Goal: Task Accomplishment & Management: Complete application form

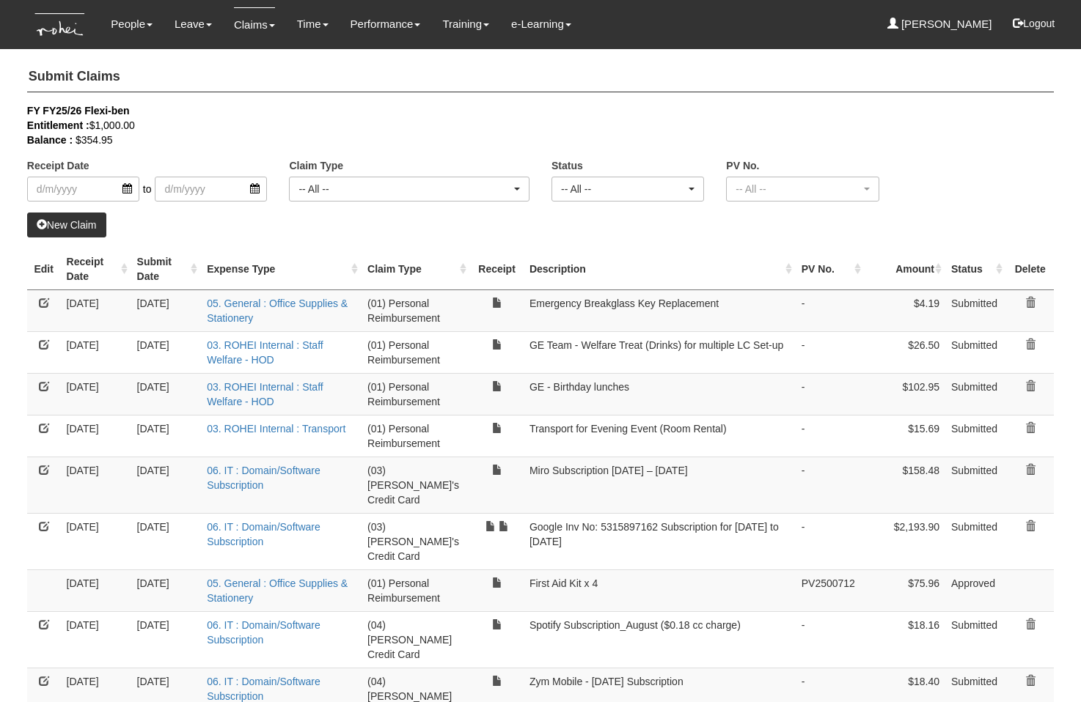
select select "50"
click at [65, 221] on link "New Claim" at bounding box center [66, 225] width 79 height 25
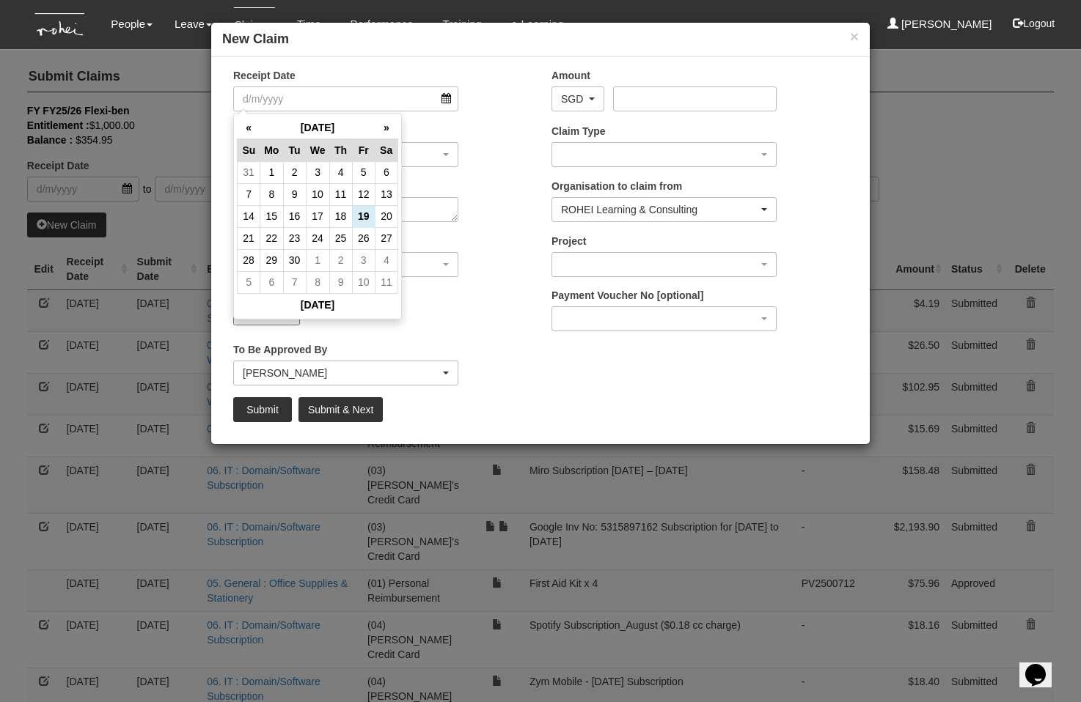
drag, startPoint x: 471, startPoint y: 322, endPoint x: 458, endPoint y: 321, distance: 13.2
click at [470, 322] on input "Upload Receipt" at bounding box center [397, 314] width 194 height 16
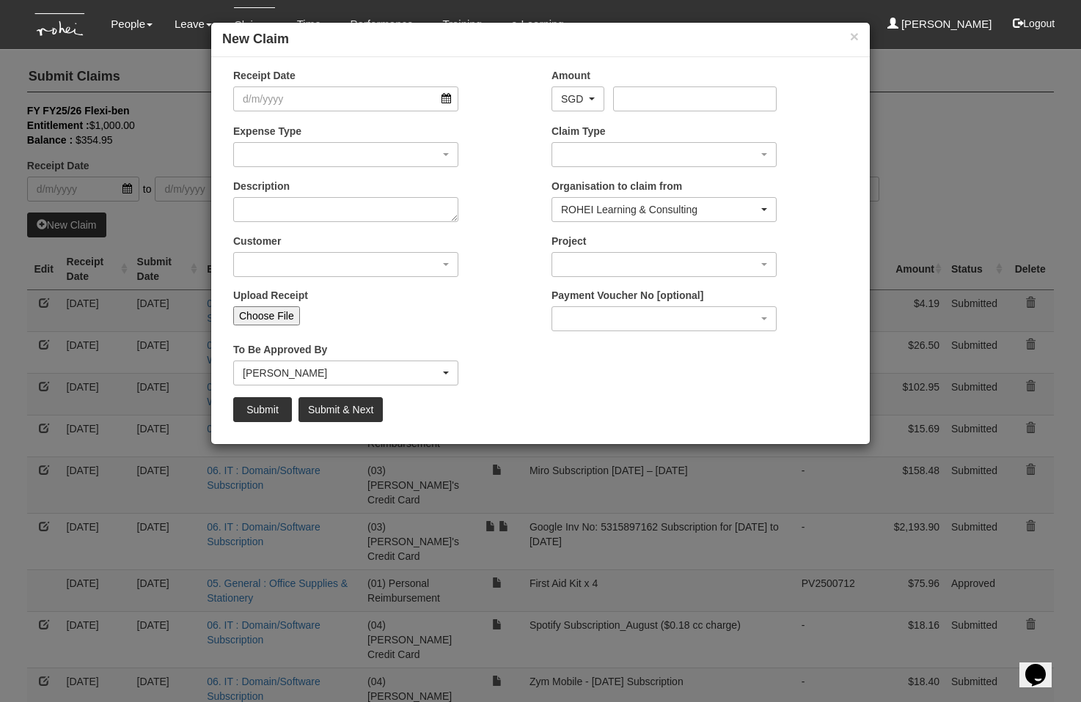
type input "C:\fakepath\IMG_20250919_131450.jpg"
type input "Choose Another File"
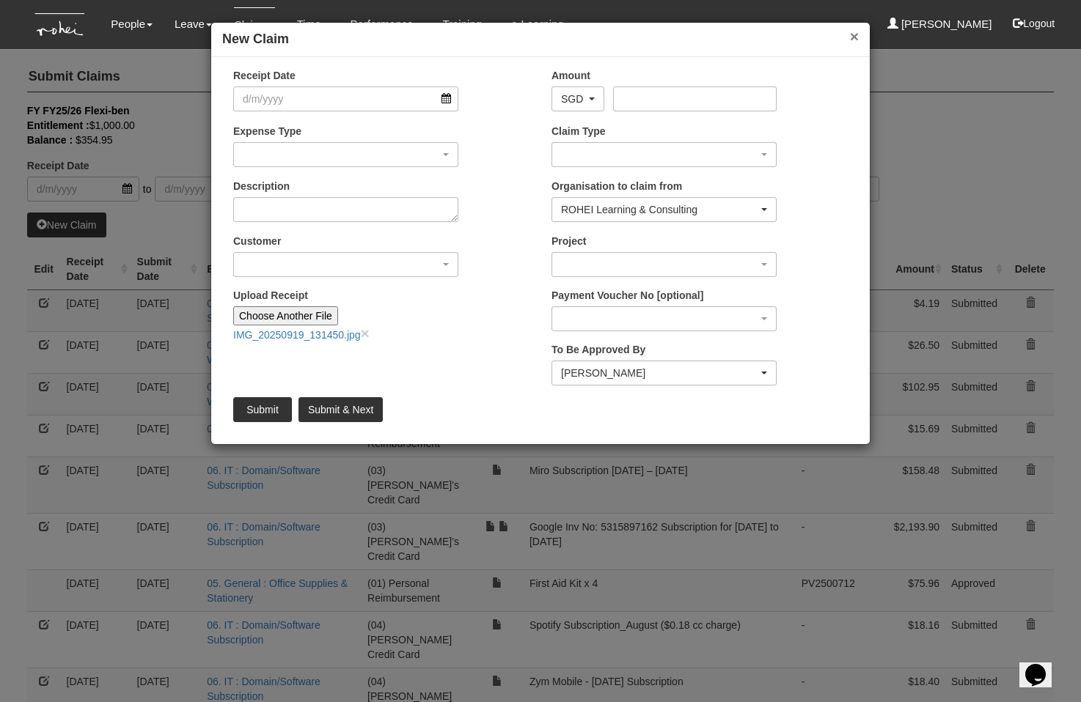
click at [855, 29] on button "×" at bounding box center [854, 36] width 9 height 15
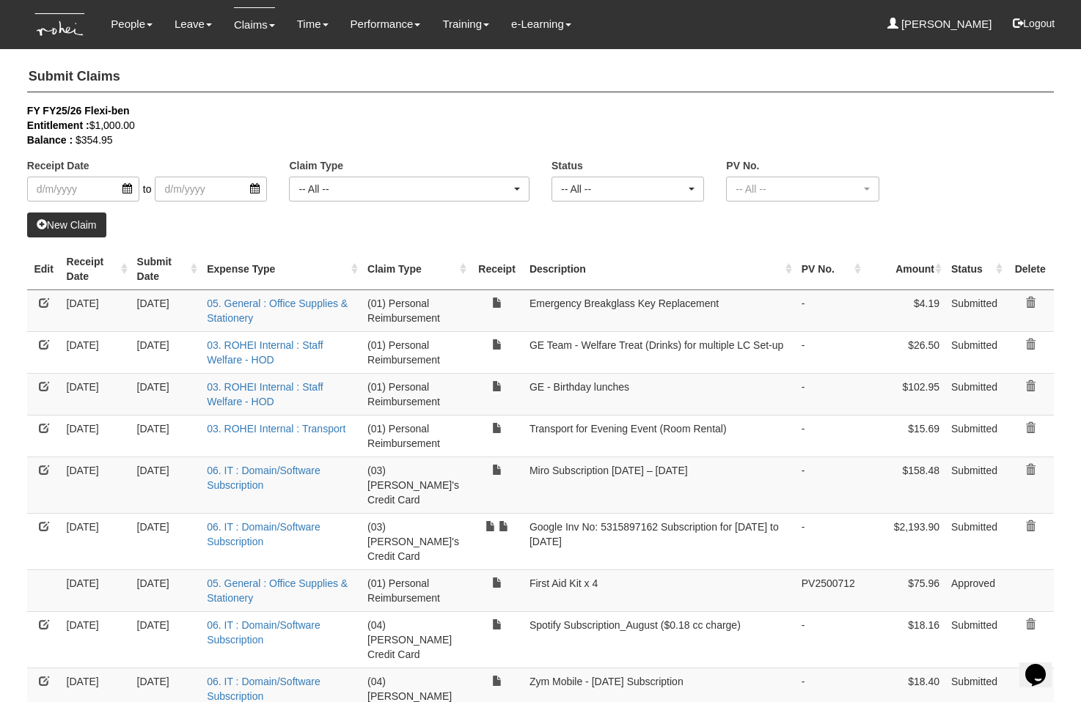
click at [79, 229] on link "New Claim" at bounding box center [66, 225] width 79 height 25
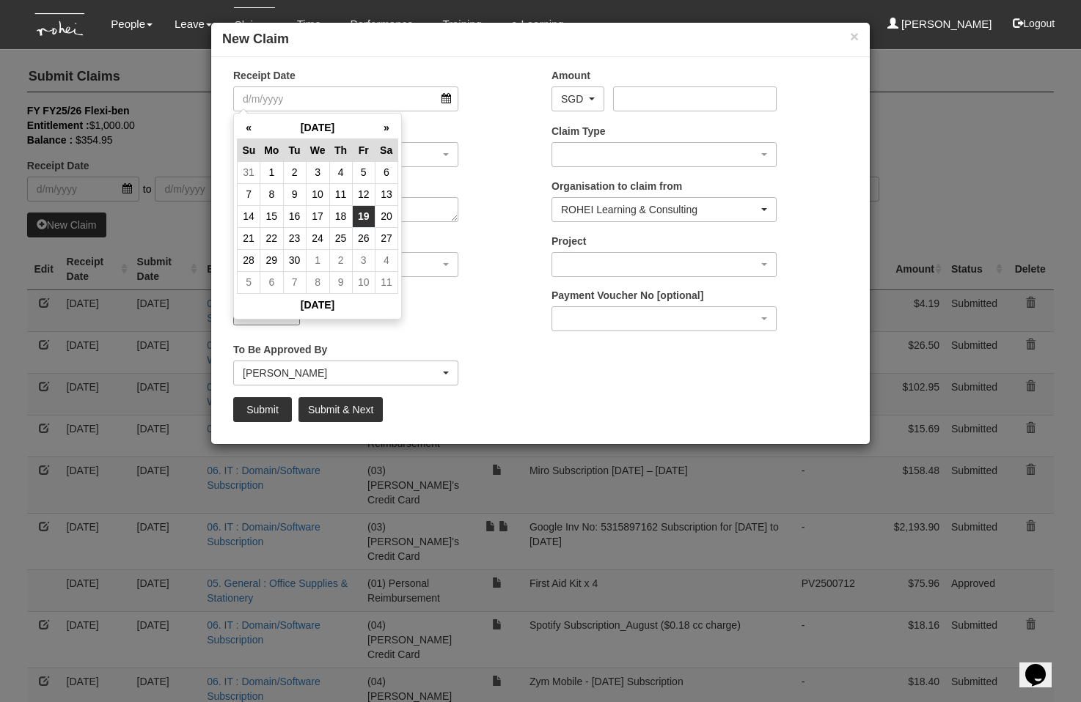
click at [365, 220] on td "19" at bounding box center [363, 216] width 23 height 22
type input "[DATE]"
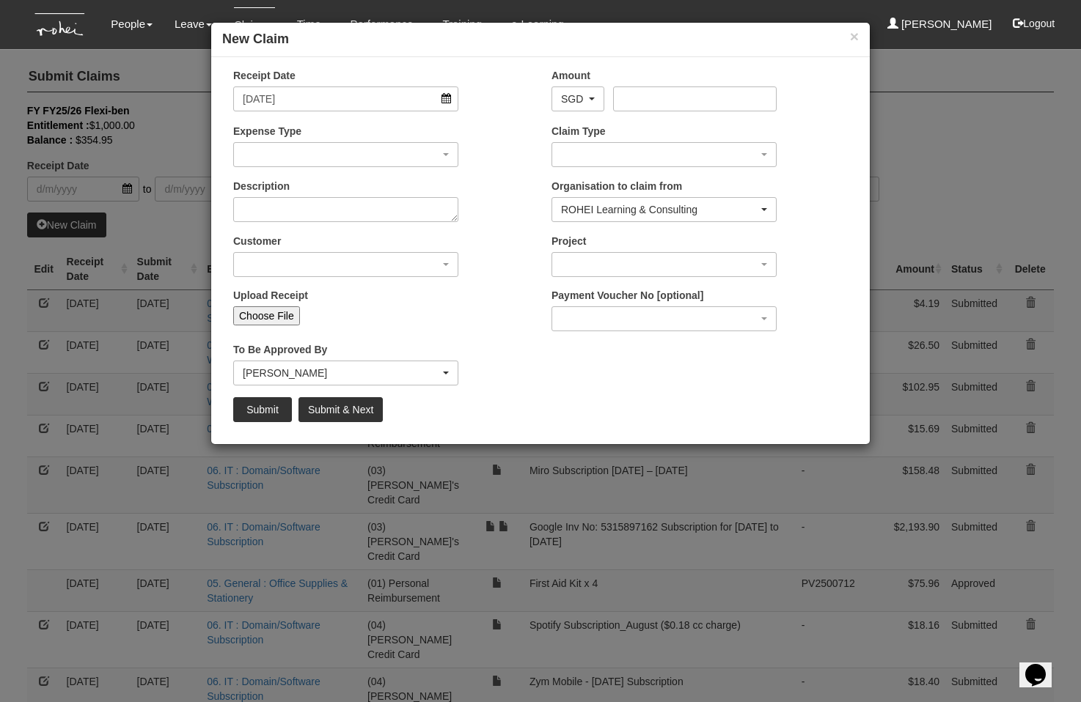
click at [277, 309] on input "Choose File" at bounding box center [266, 315] width 67 height 19
type input "C:\fakepath\IMG_20250919_131450.jpg"
type input "Choose Another File"
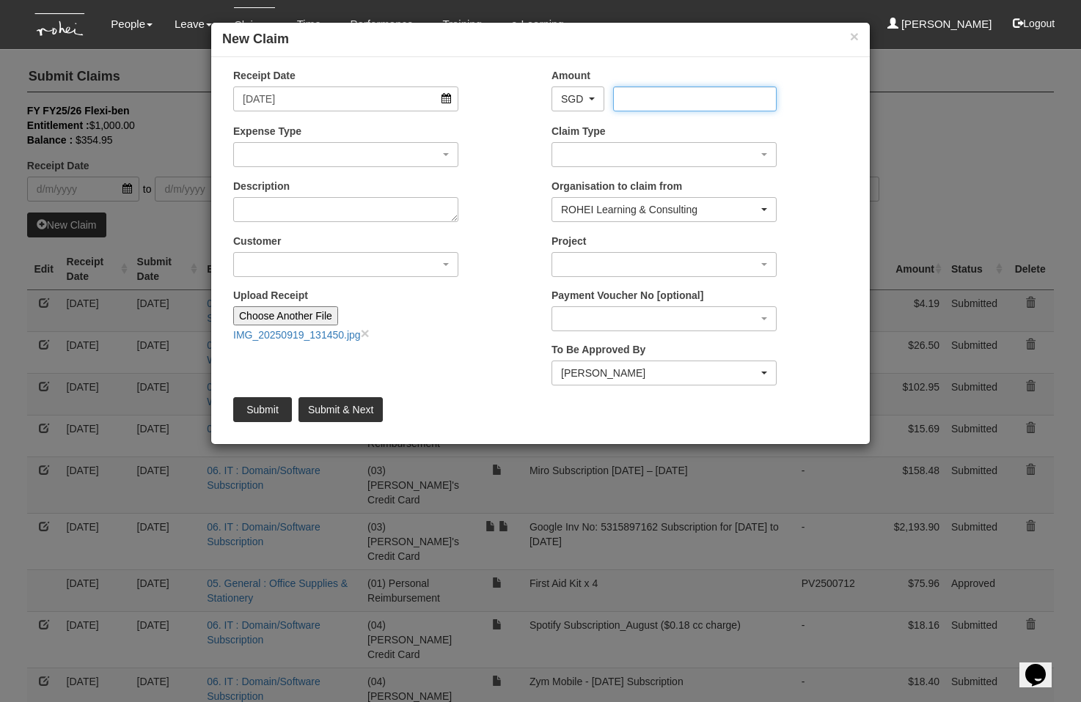
click at [677, 98] on input "Amount" at bounding box center [694, 99] width 163 height 25
type input "82.13"
click at [506, 165] on div "Expense Type 01. Project (Billed) : Food for FGDs / Meetings 01. Project (Bille…" at bounding box center [381, 151] width 318 height 54
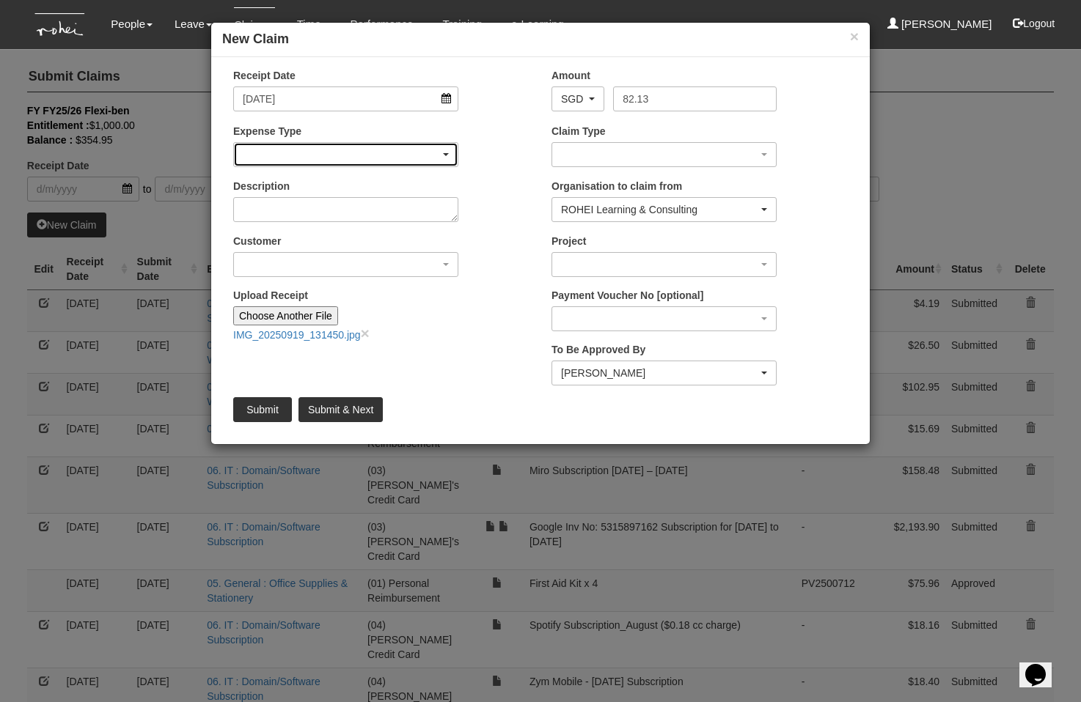
click at [416, 149] on div "button" at bounding box center [346, 154] width 224 height 23
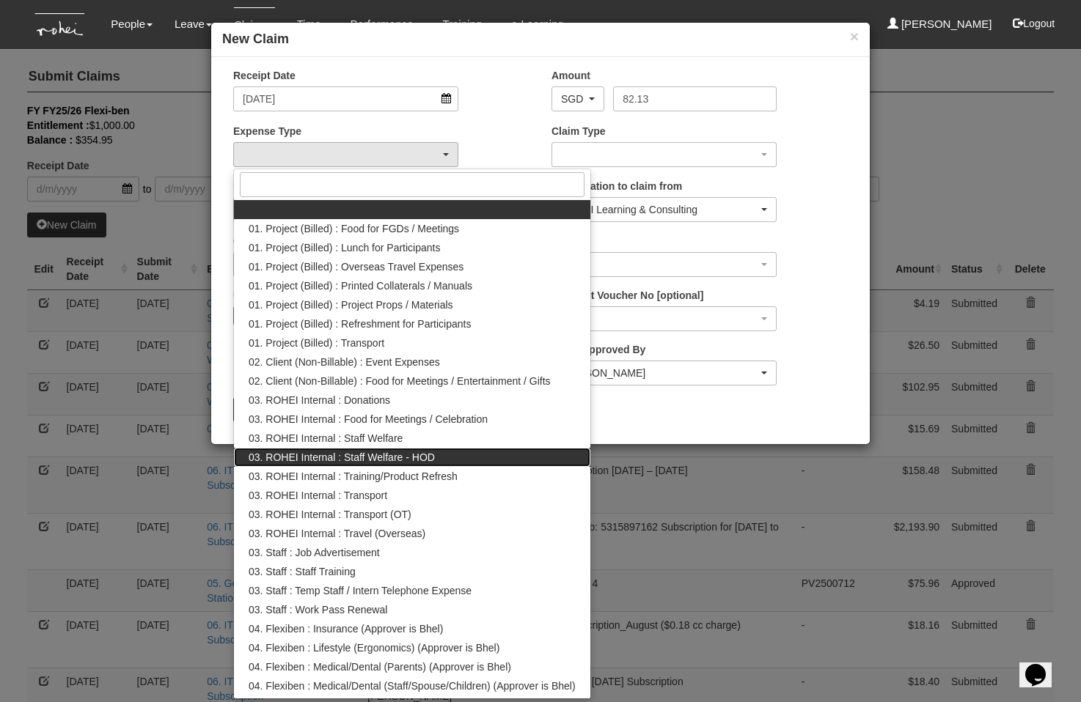
click at [426, 454] on span "03. ROHEI Internal : Staff Welfare - HOD" at bounding box center [342, 457] width 186 height 15
select select "236"
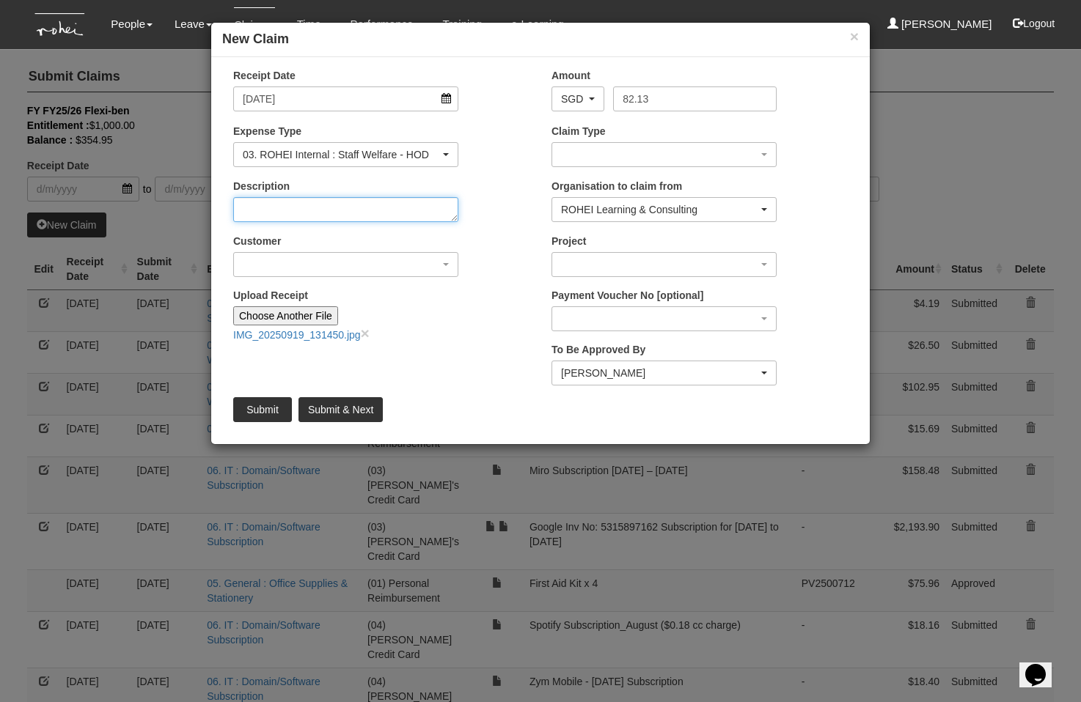
click at [284, 205] on textarea "Description" at bounding box center [345, 209] width 225 height 25
type textarea "Welcome Lunch for Val"
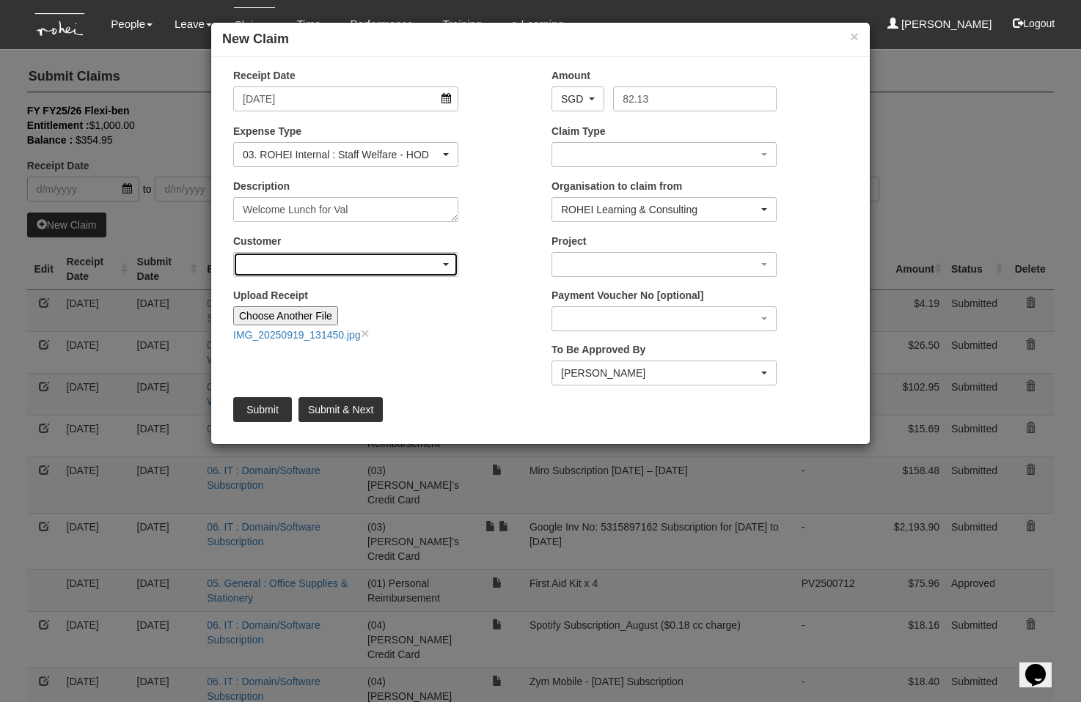
click at [320, 256] on div "button" at bounding box center [346, 264] width 224 height 23
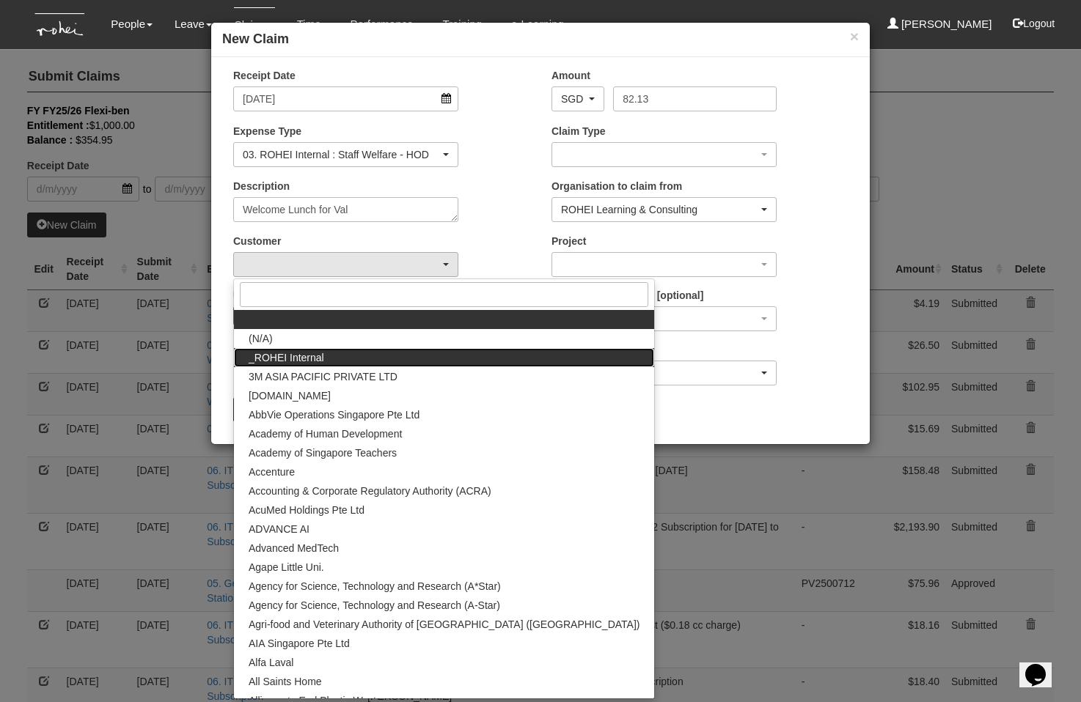
click at [334, 353] on link "_ROHEI Internal" at bounding box center [444, 357] width 420 height 19
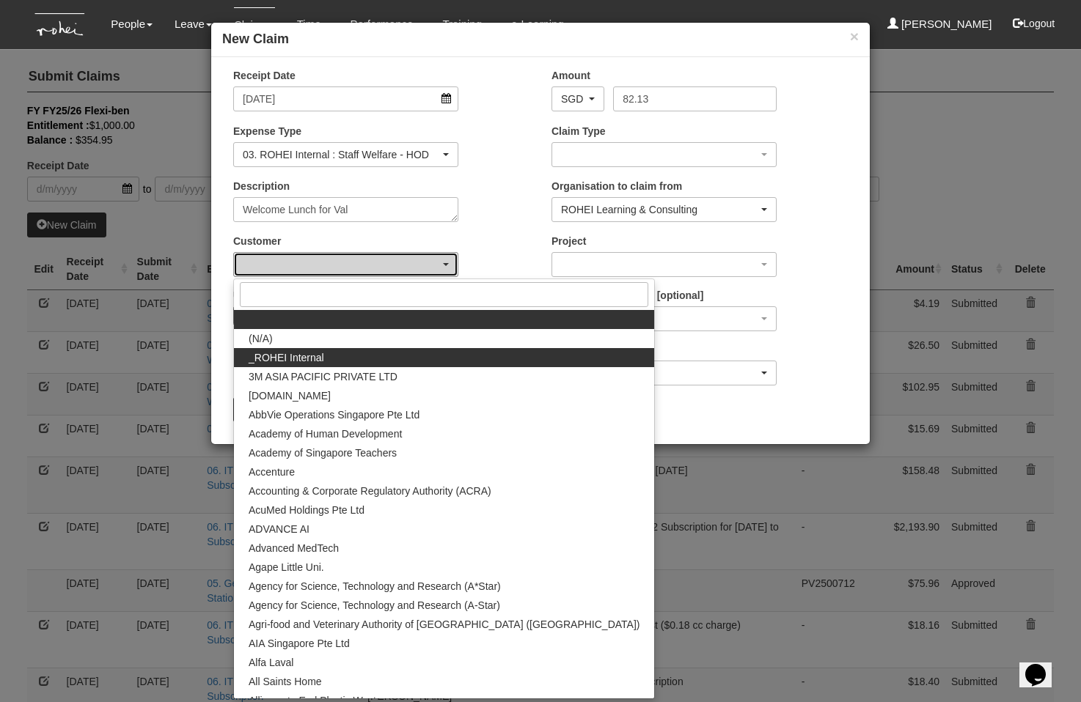
select select "397"
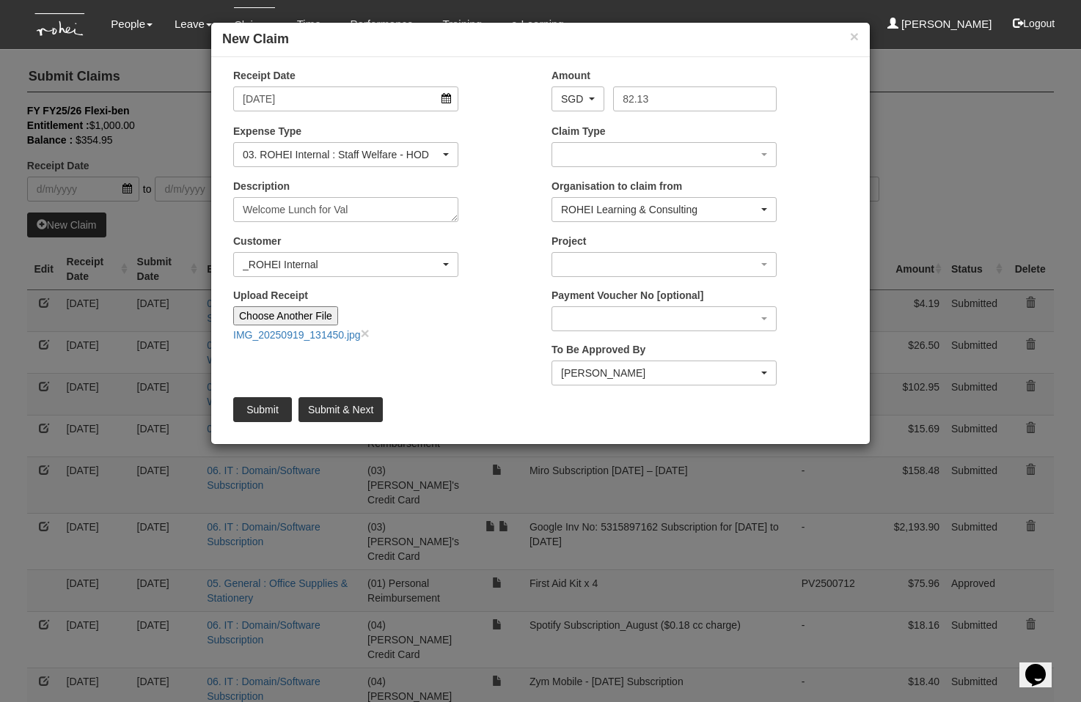
drag, startPoint x: 498, startPoint y: 228, endPoint x: 583, endPoint y: 169, distance: 103.7
click at [505, 222] on div "Description Welcome Lunch for Val" at bounding box center [381, 206] width 318 height 54
click at [591, 153] on div "button" at bounding box center [664, 154] width 224 height 23
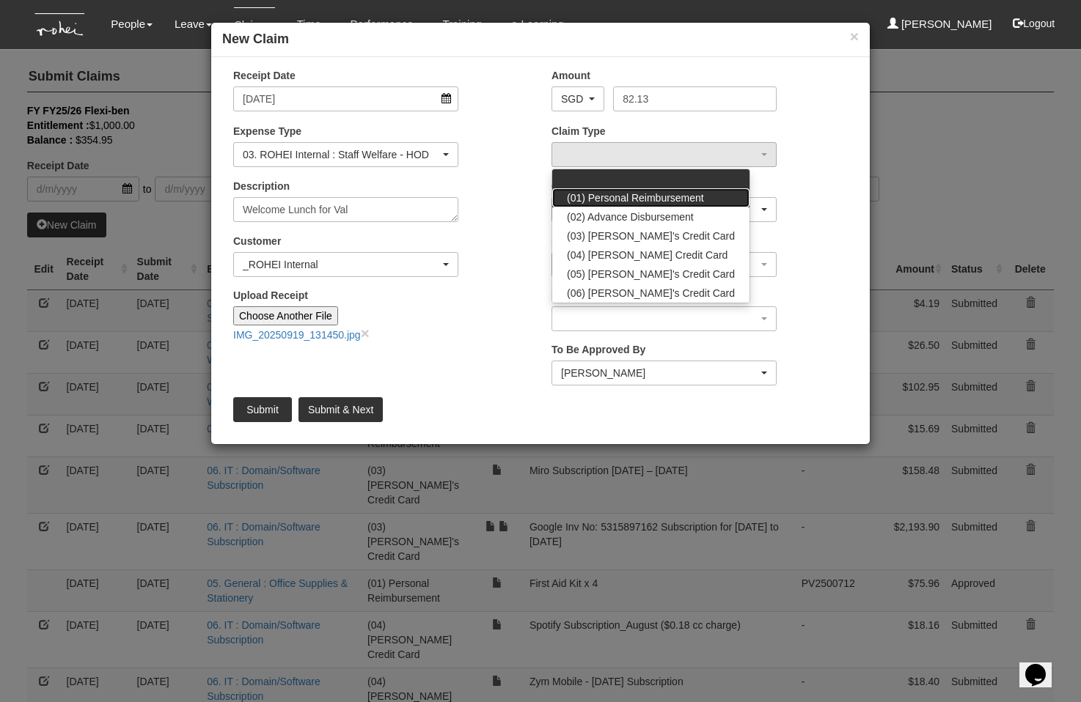
click at [600, 198] on span "(01) Personal Reimbursement" at bounding box center [635, 198] width 137 height 15
select select "14"
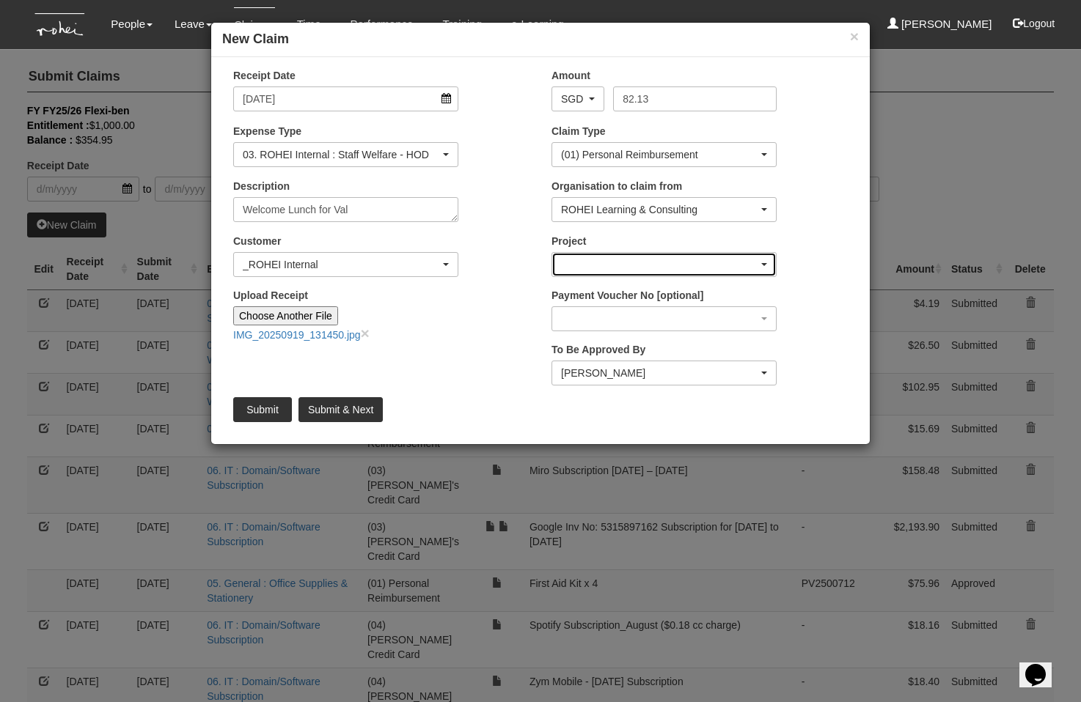
click at [598, 266] on div "button" at bounding box center [664, 264] width 224 height 23
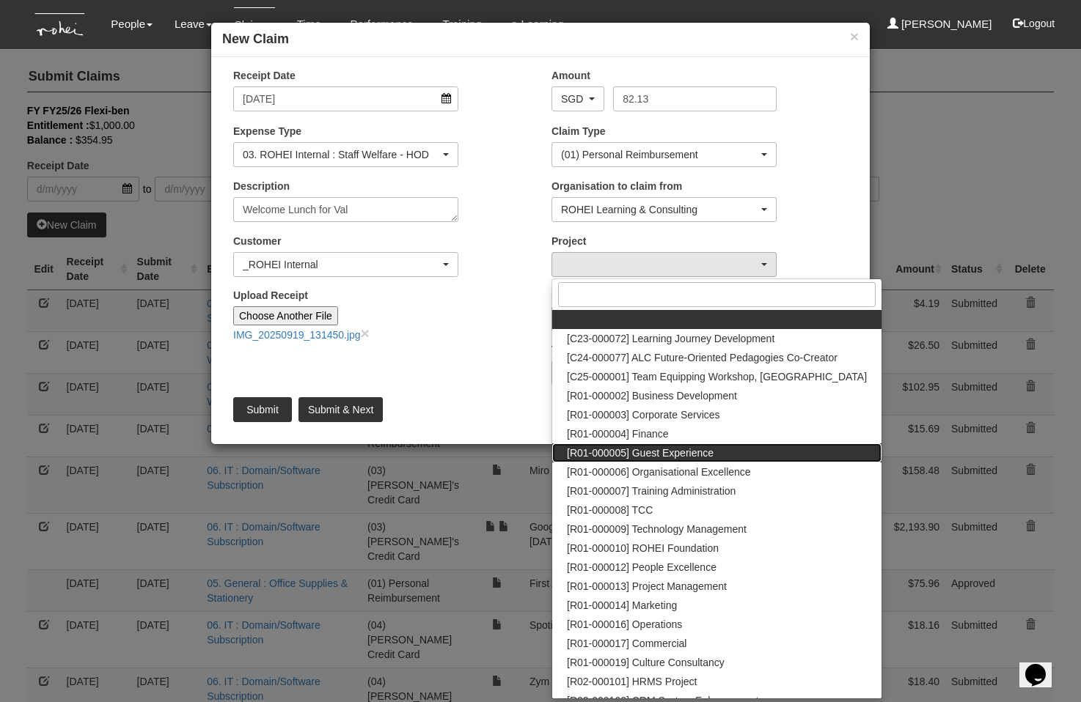
click at [661, 455] on span "[R01-000005] Guest Experience" at bounding box center [640, 453] width 147 height 15
select select "1482"
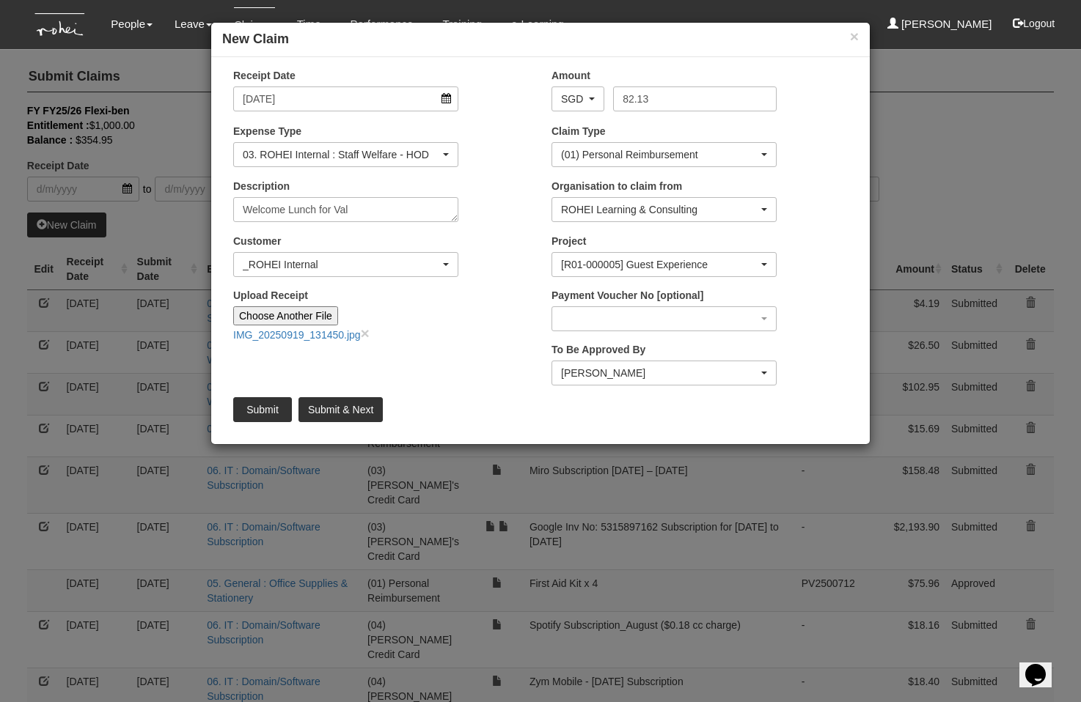
click at [515, 350] on div "Upload Receipt Choose Another File IMG_20250919_131450.jpg ×" at bounding box center [381, 320] width 318 height 65
click at [485, 342] on div "Upload Receipt Choose Another File IMG_20250919_131450.jpg ×" at bounding box center [381, 320] width 318 height 65
click at [377, 210] on textarea "Welcome Lunch for Val" at bounding box center [345, 209] width 225 height 25
click at [257, 404] on input "Submit" at bounding box center [262, 409] width 59 height 25
click at [505, 279] on div "Customer (N/A) _ROHEI Internal 3M ASIA PACIFIC PRIVATE LTD 58.com AbbVie Operat…" at bounding box center [381, 261] width 318 height 54
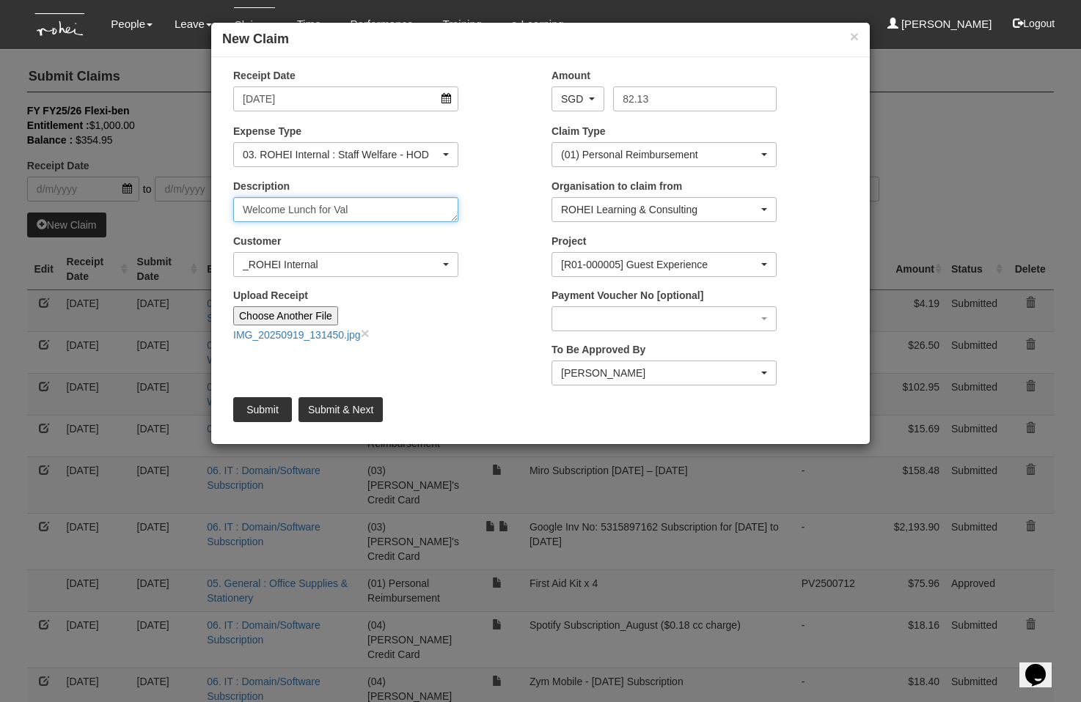
click at [401, 210] on textarea "Welcome Lunch for Val" at bounding box center [345, 209] width 225 height 25
click at [272, 411] on input "Submit" at bounding box center [262, 409] width 59 height 25
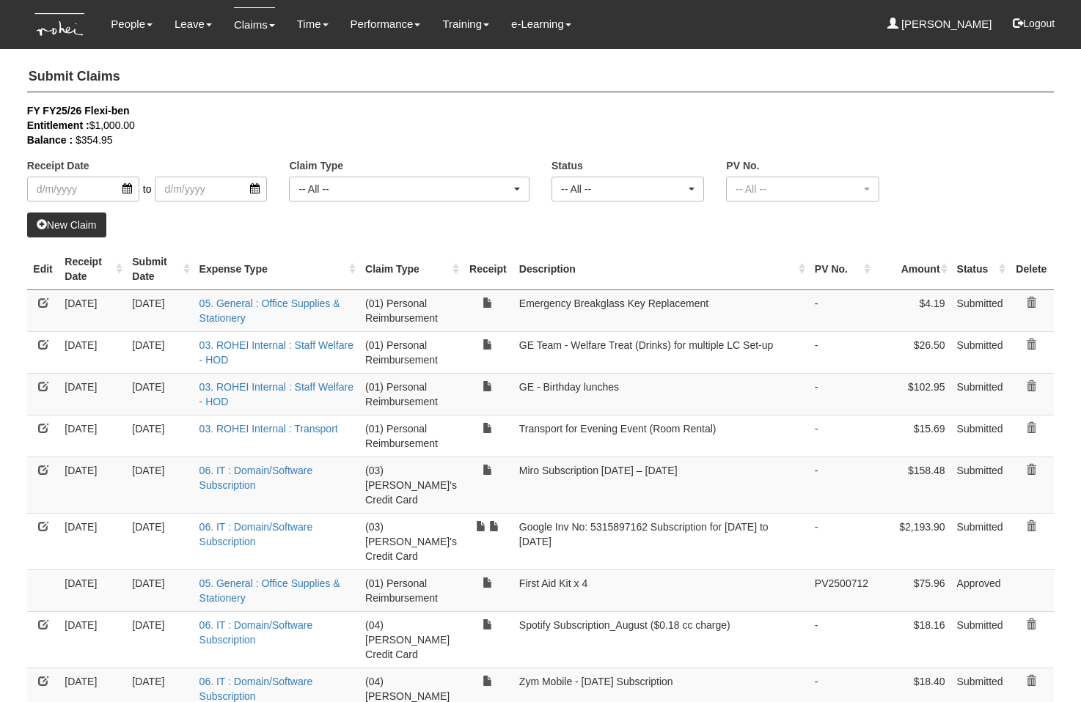
select select "50"
click at [94, 223] on link "New Claim" at bounding box center [66, 225] width 79 height 25
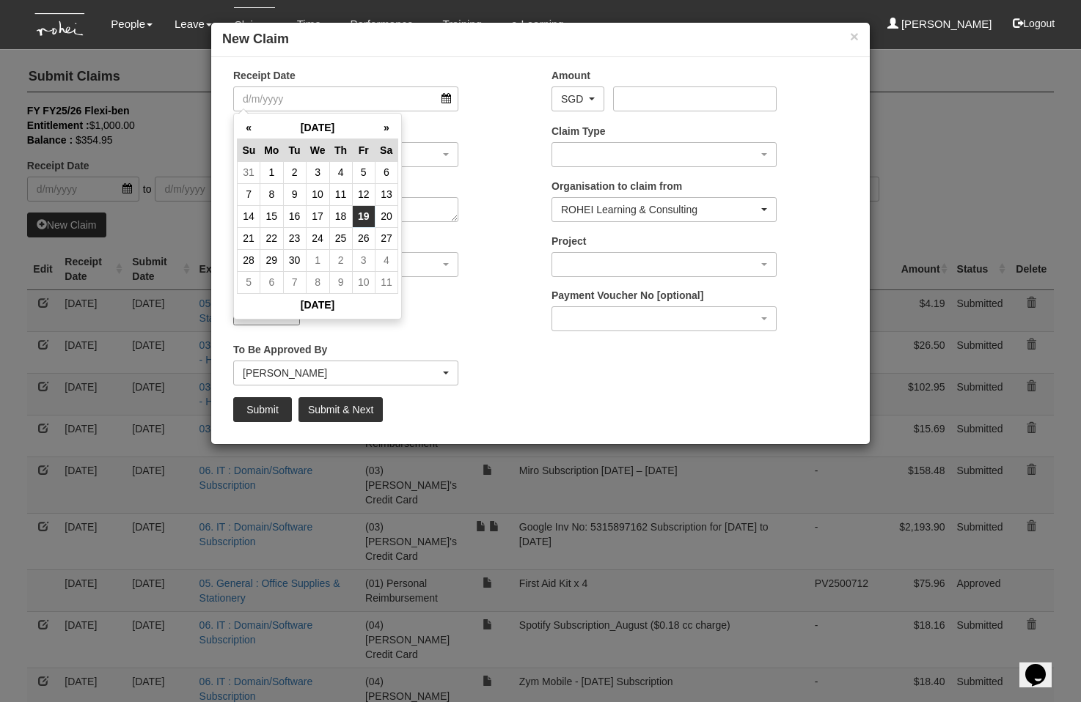
click at [358, 216] on td "19" at bounding box center [363, 216] width 23 height 22
type input "[DATE]"
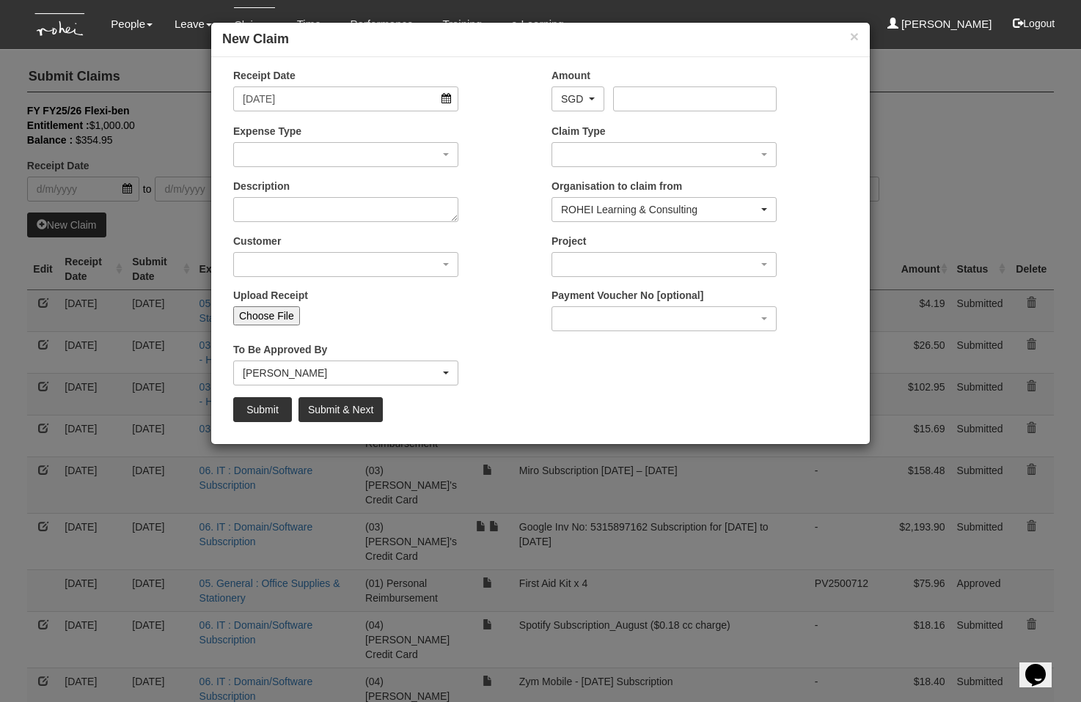
click at [266, 315] on input "Choose File" at bounding box center [266, 315] width 67 height 19
type input "C:\fakepath\IMG_20250919_131450.jpg"
type input "Choose Another File"
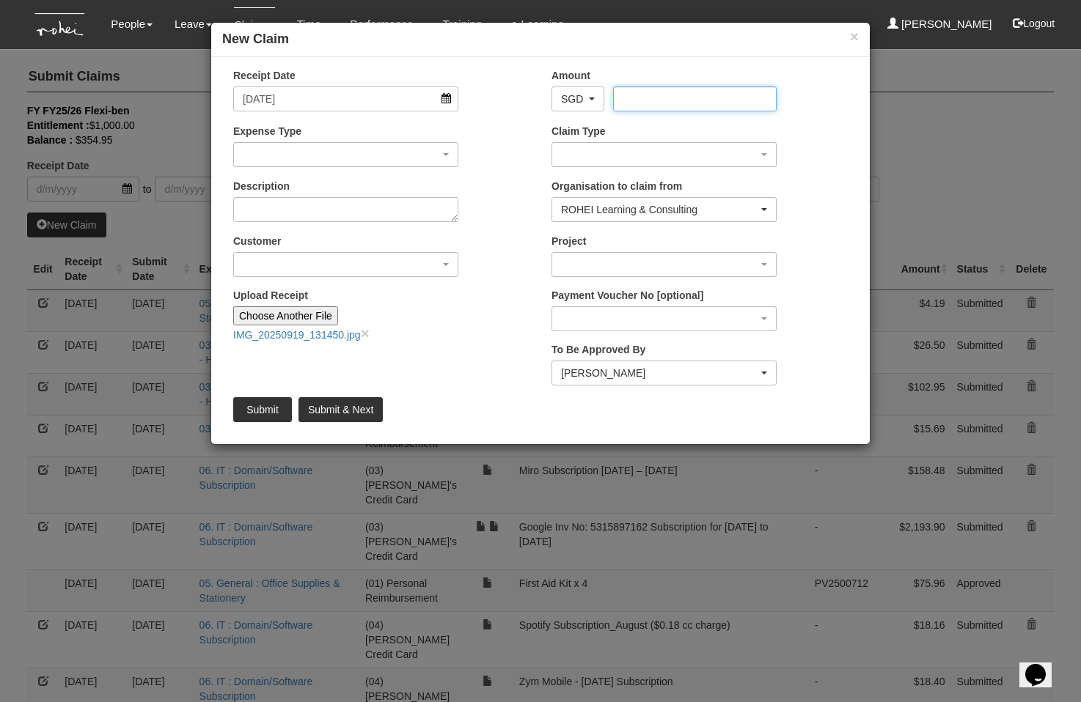
click at [659, 108] on input "Amount" at bounding box center [694, 99] width 163 height 25
type input "82.13"
click at [420, 136] on div "Expense Type 01. Project (Billed) : Food for FGDs / Meetings 01. Project (Bille…" at bounding box center [345, 145] width 247 height 43
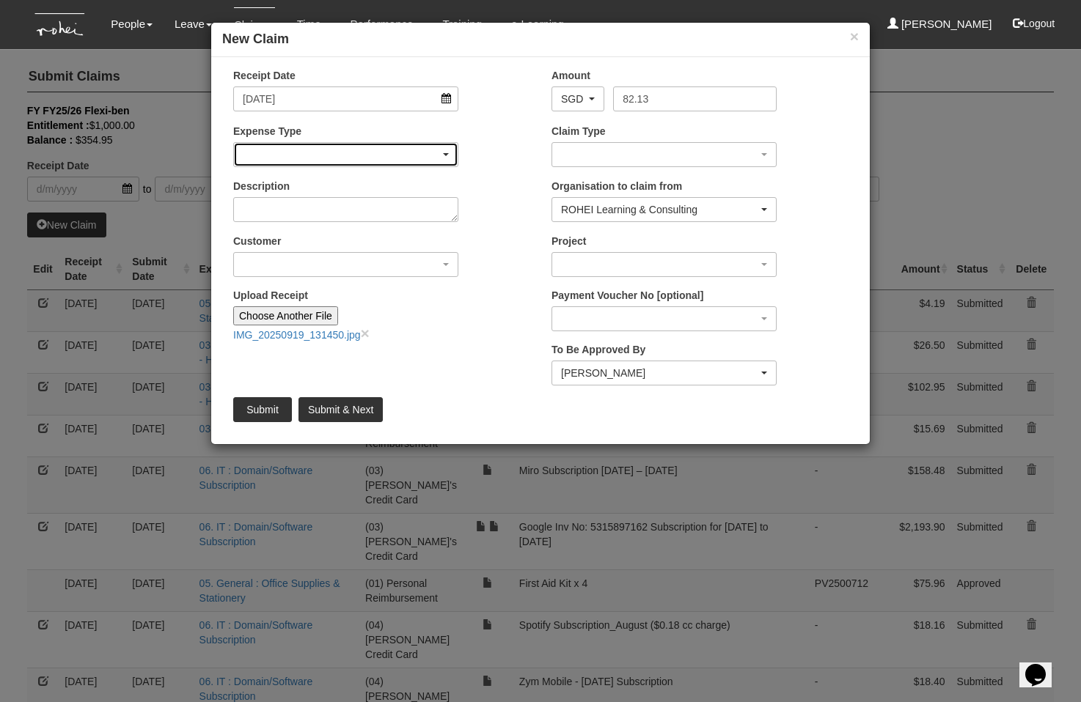
click at [417, 143] on div "button" at bounding box center [346, 154] width 224 height 23
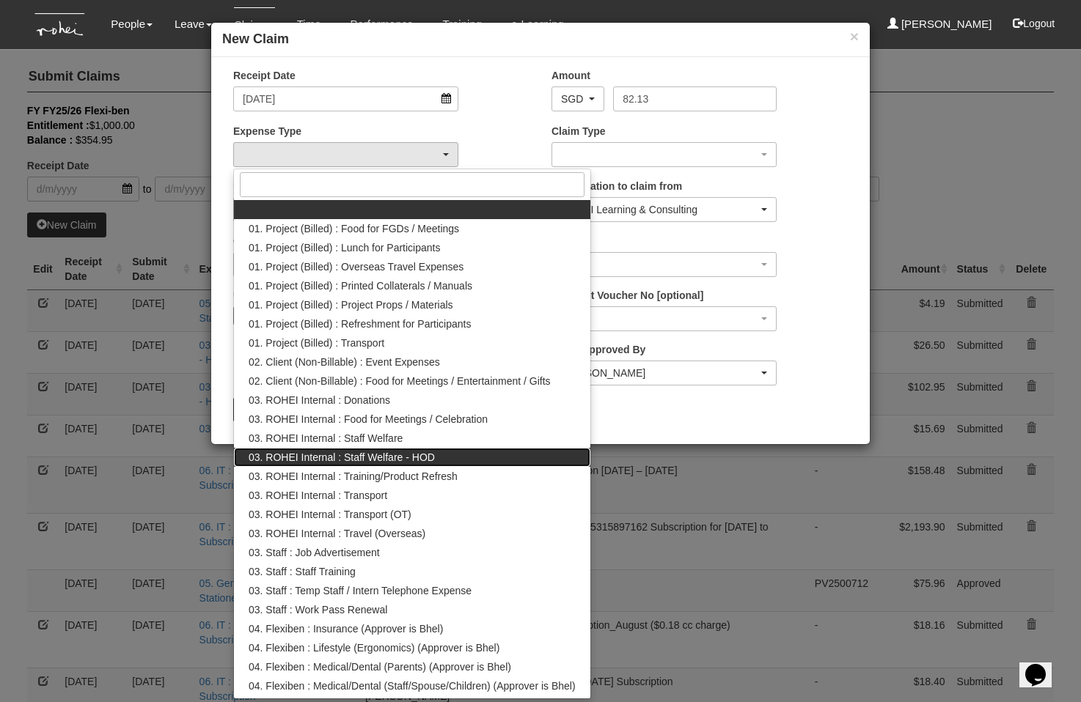
click at [463, 451] on link "03. ROHEI Internal : Staff Welfare - HOD" at bounding box center [412, 457] width 356 height 19
select select "236"
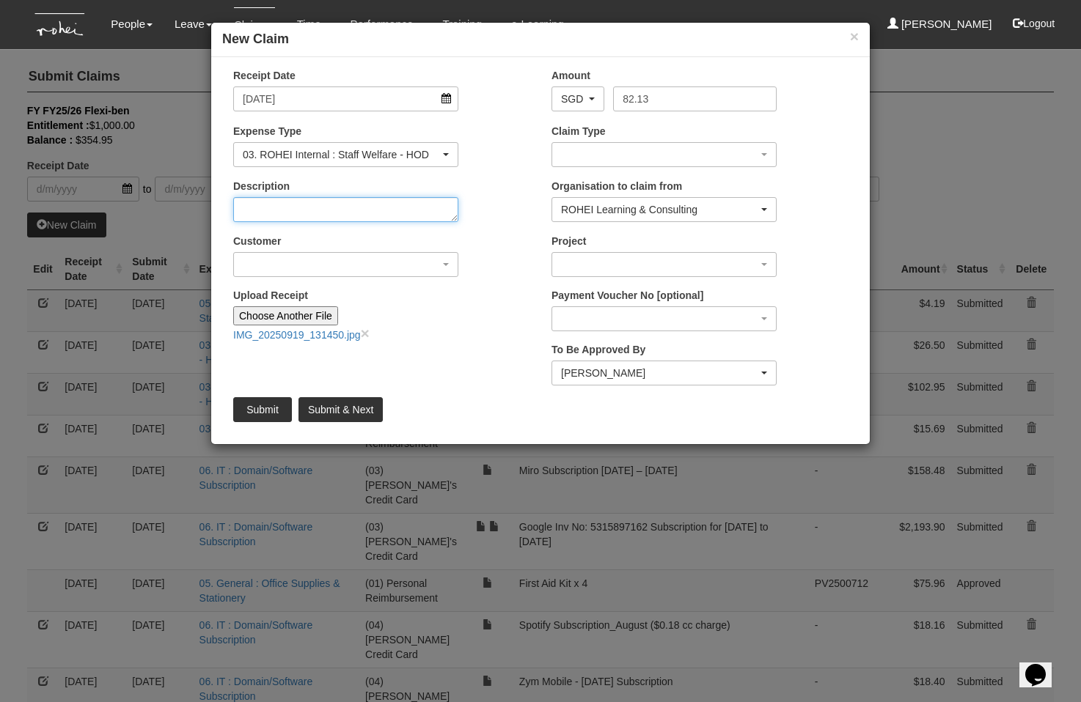
click at [317, 207] on textarea "Description" at bounding box center [345, 209] width 225 height 25
type textarea "M"
type textarea "GE - Welcome Lunch for [PERSON_NAME]"
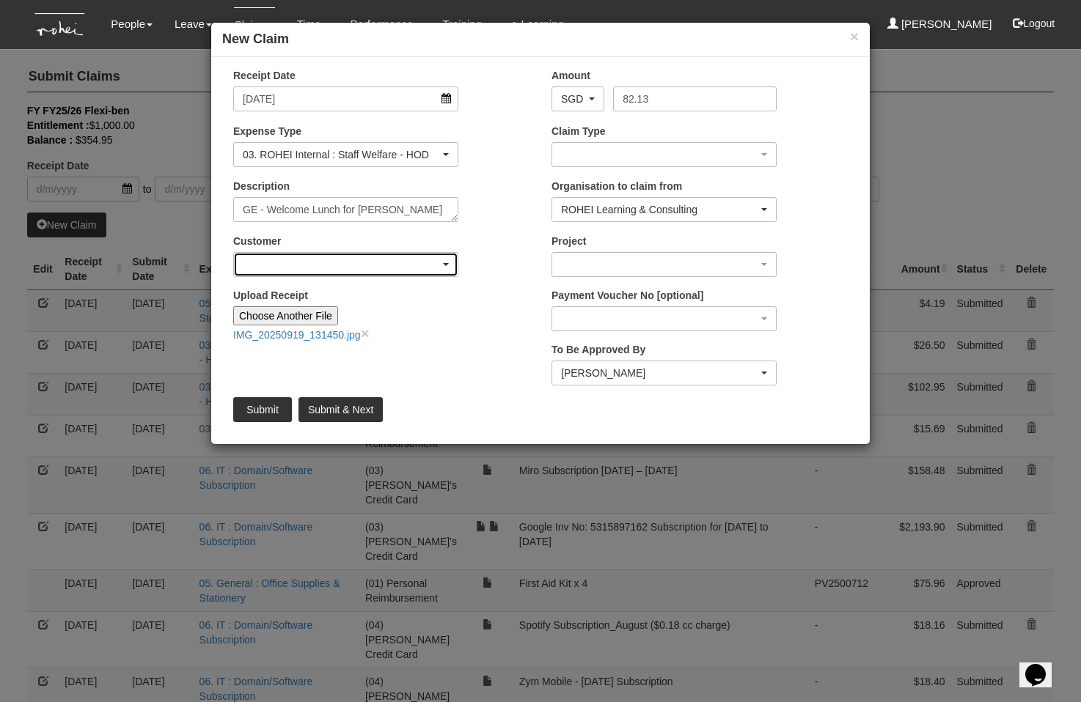
click at [301, 254] on div "button" at bounding box center [346, 264] width 224 height 23
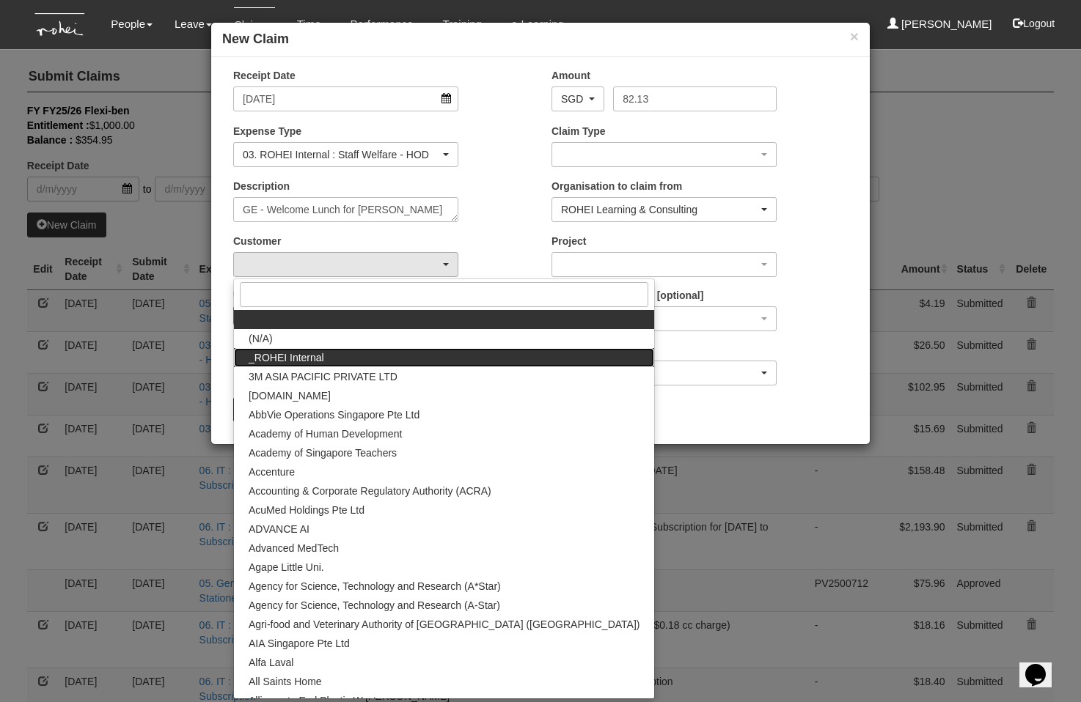
click at [298, 350] on span "_ROHEI Internal" at bounding box center [287, 357] width 76 height 15
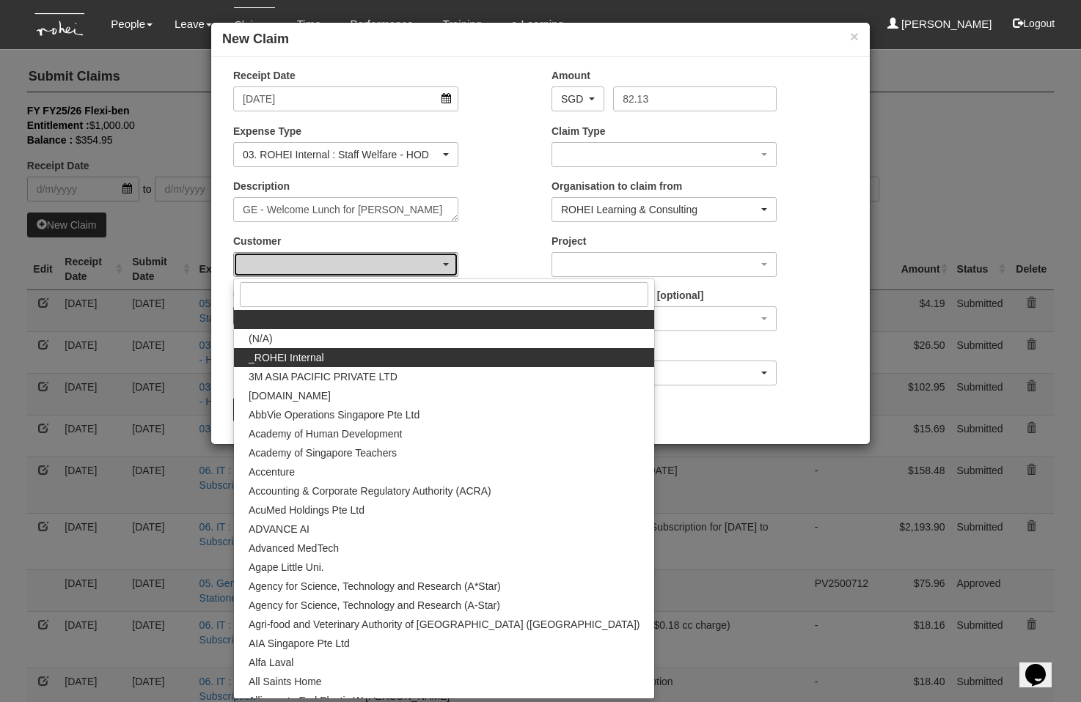
select select "397"
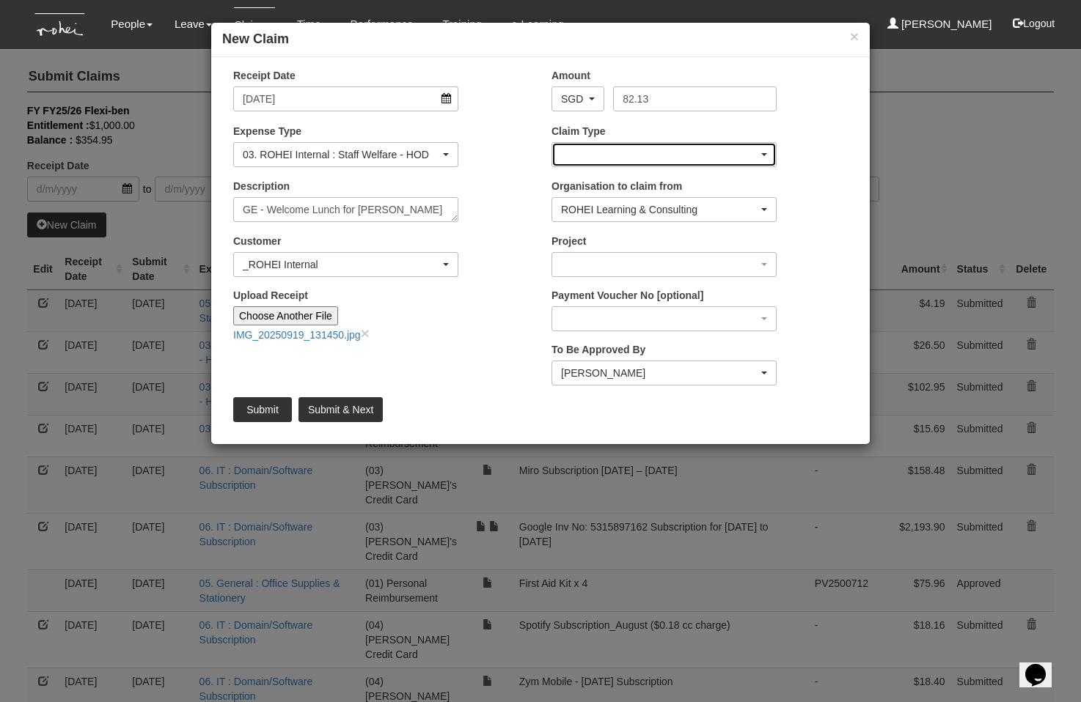
click at [587, 145] on div "button" at bounding box center [664, 154] width 224 height 23
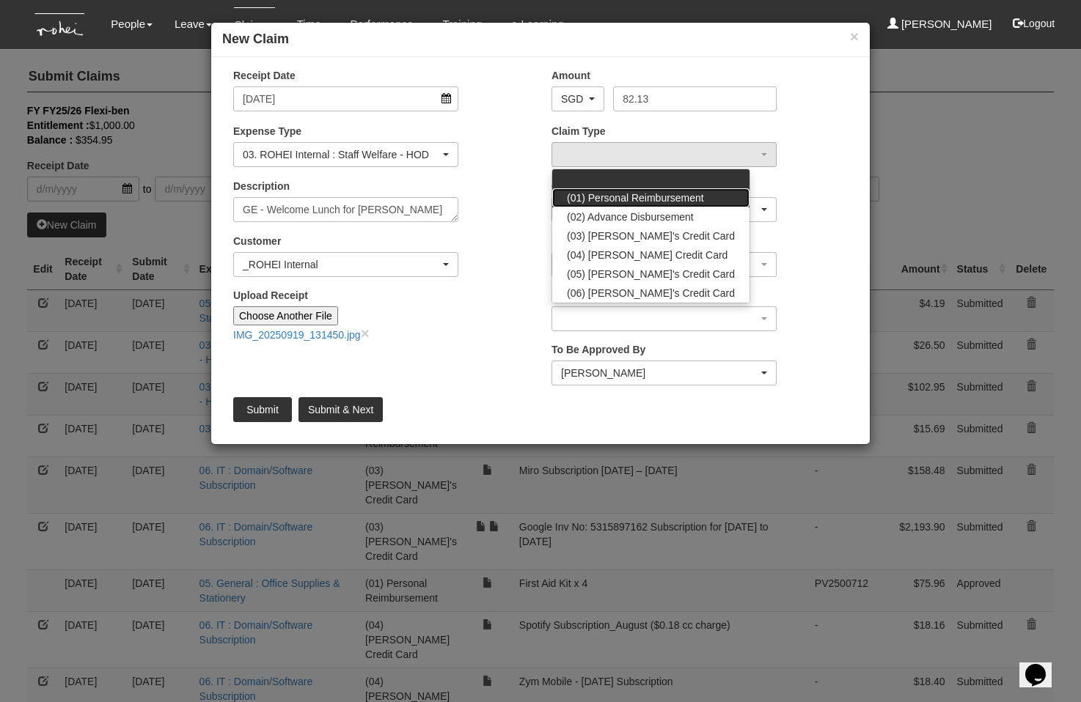
click at [592, 194] on span "(01) Personal Reimbursement" at bounding box center [635, 198] width 137 height 15
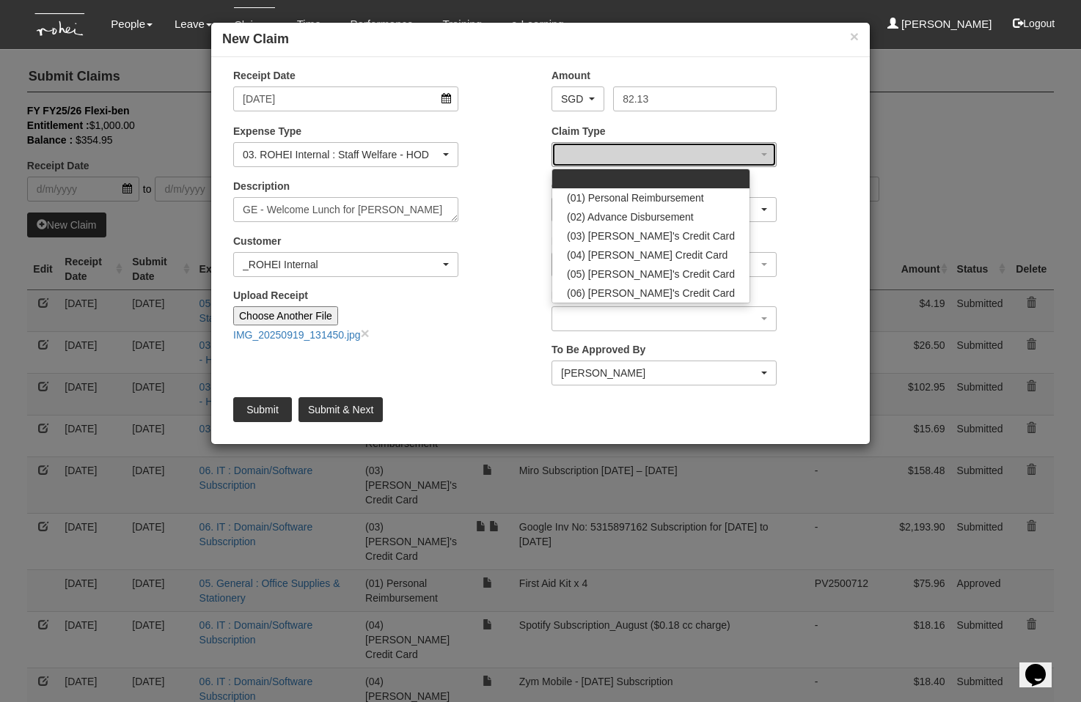
select select "14"
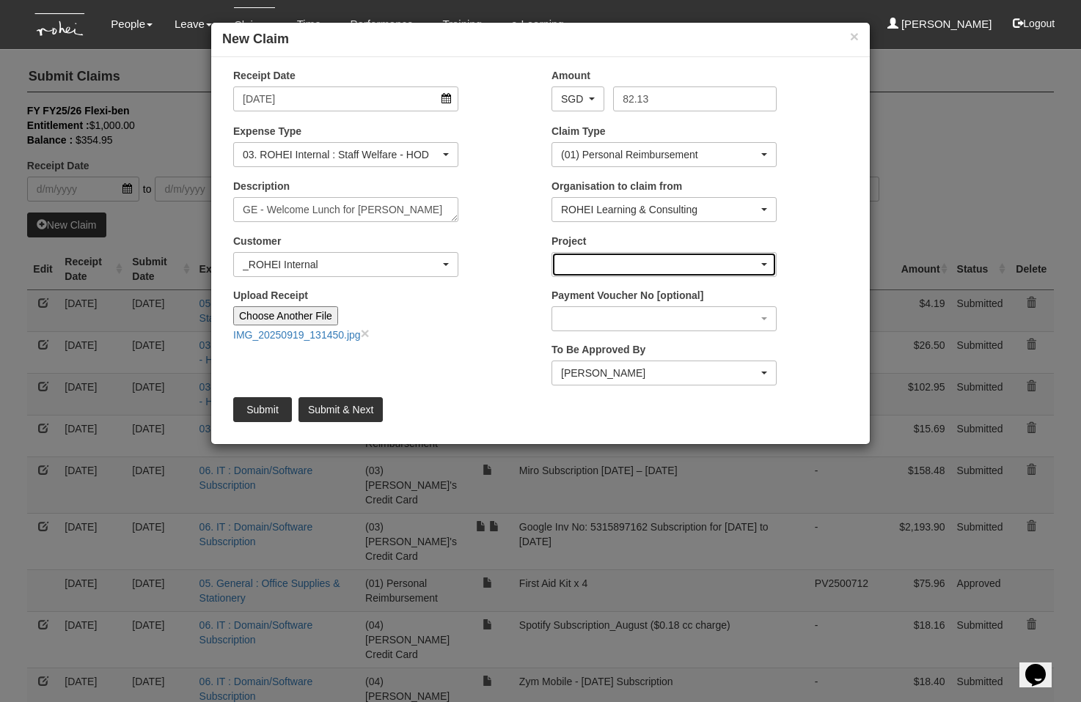
click at [595, 265] on div "button" at bounding box center [664, 264] width 224 height 23
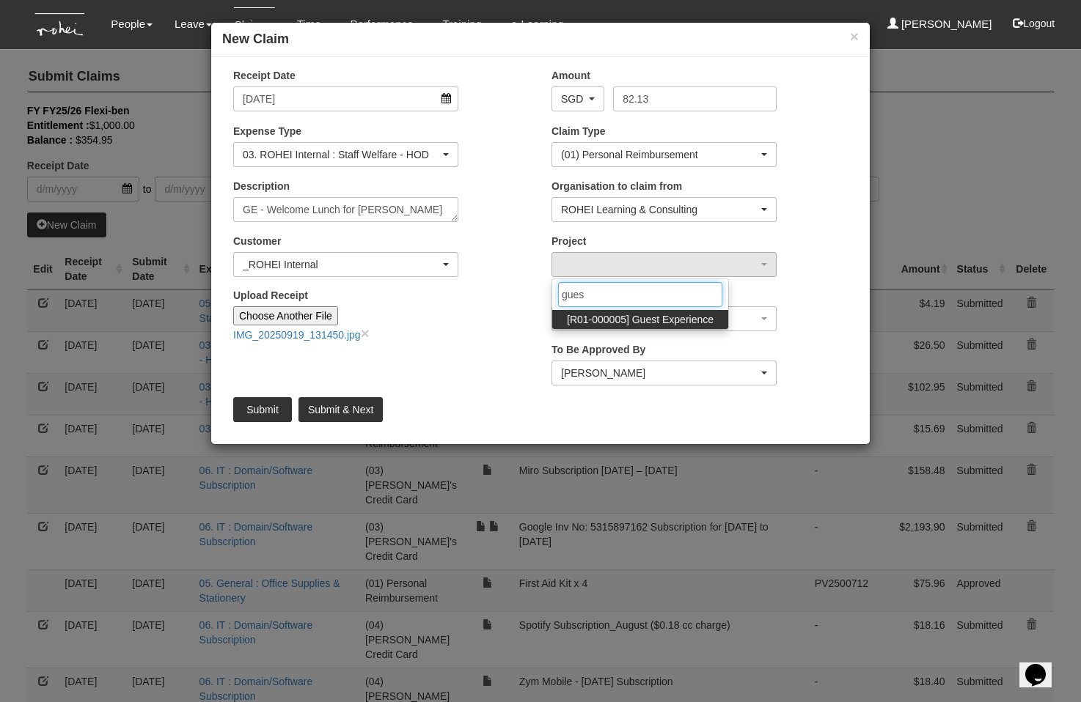
type input "guest"
select select "1482"
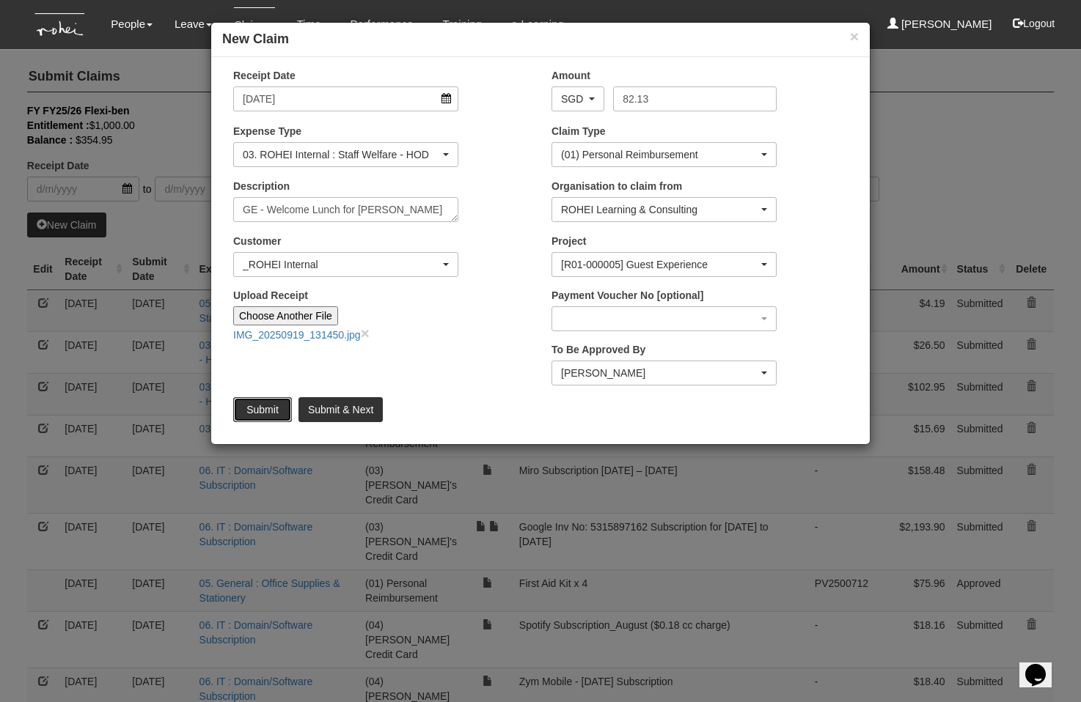
click at [247, 414] on input "Submit" at bounding box center [262, 409] width 59 height 25
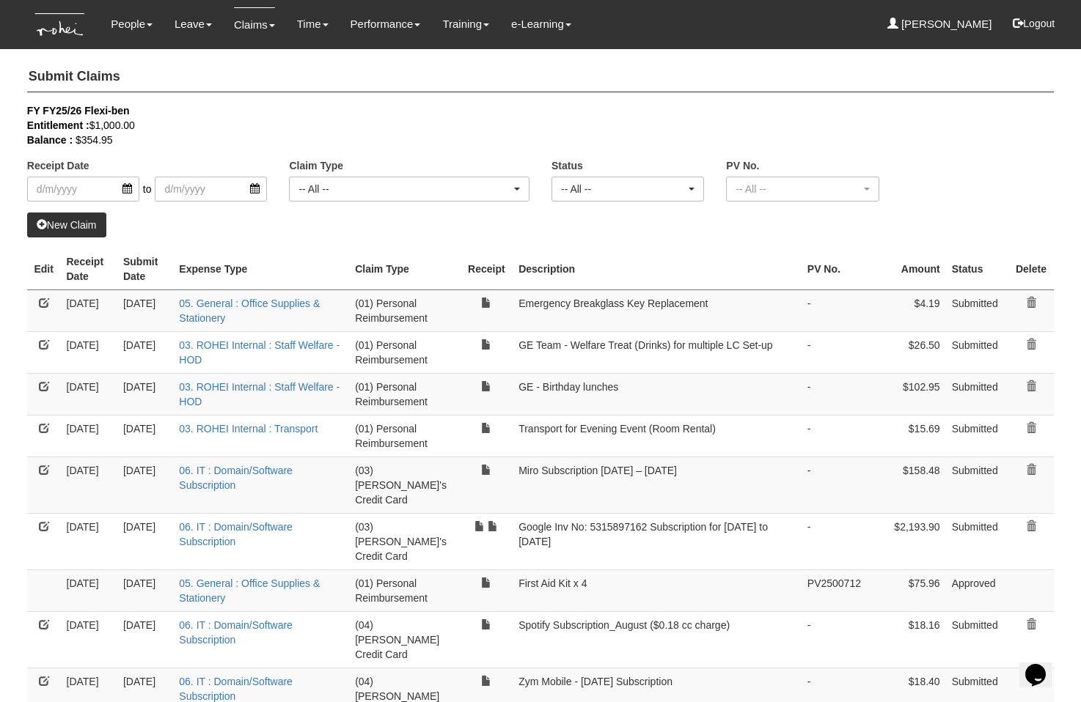
click at [562, 84] on h4 "Submit Claims" at bounding box center [540, 77] width 1026 height 30
select select "50"
